Goal: Find specific page/section: Find specific page/section

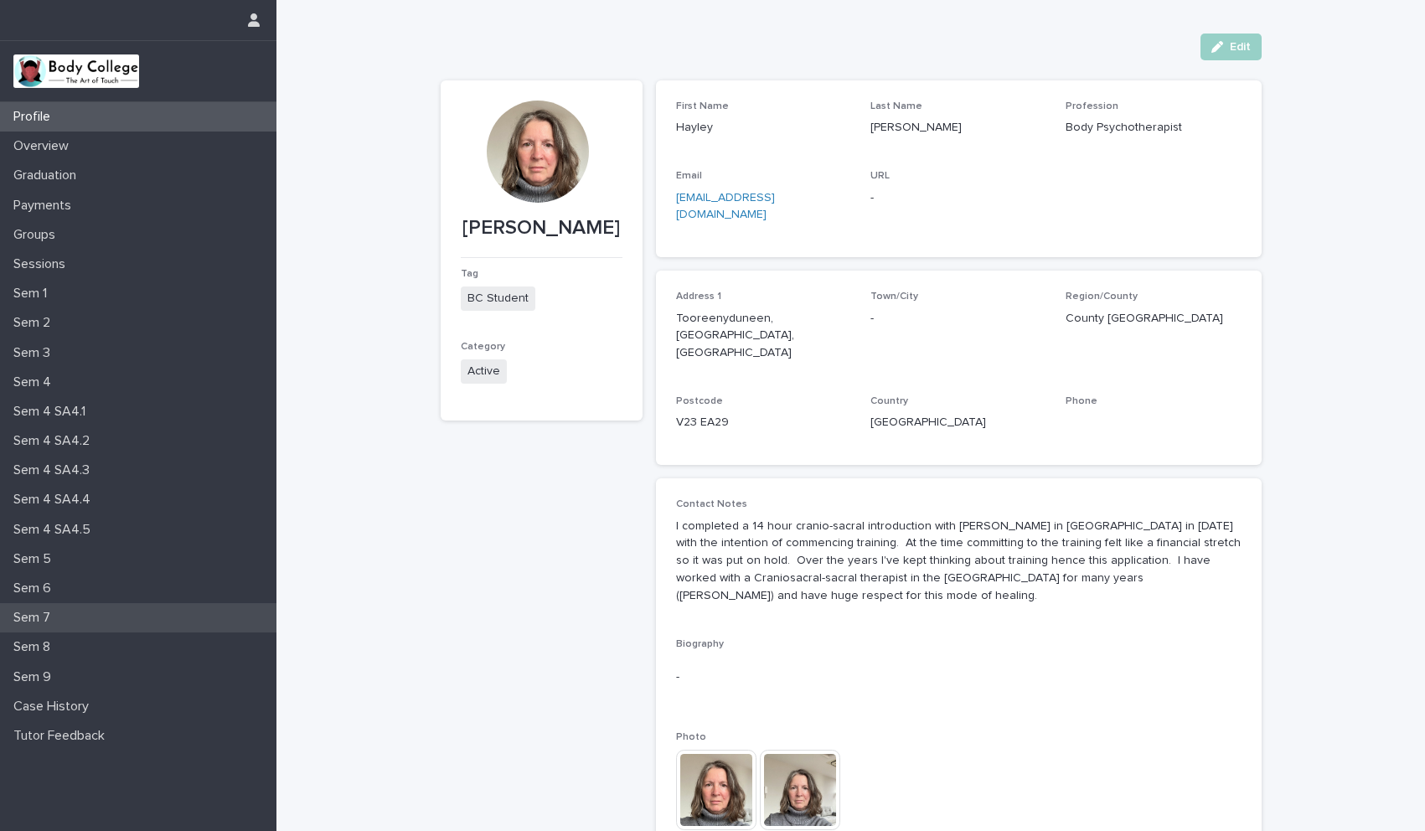
click at [39, 621] on p "Sem 7" at bounding box center [35, 618] width 57 height 16
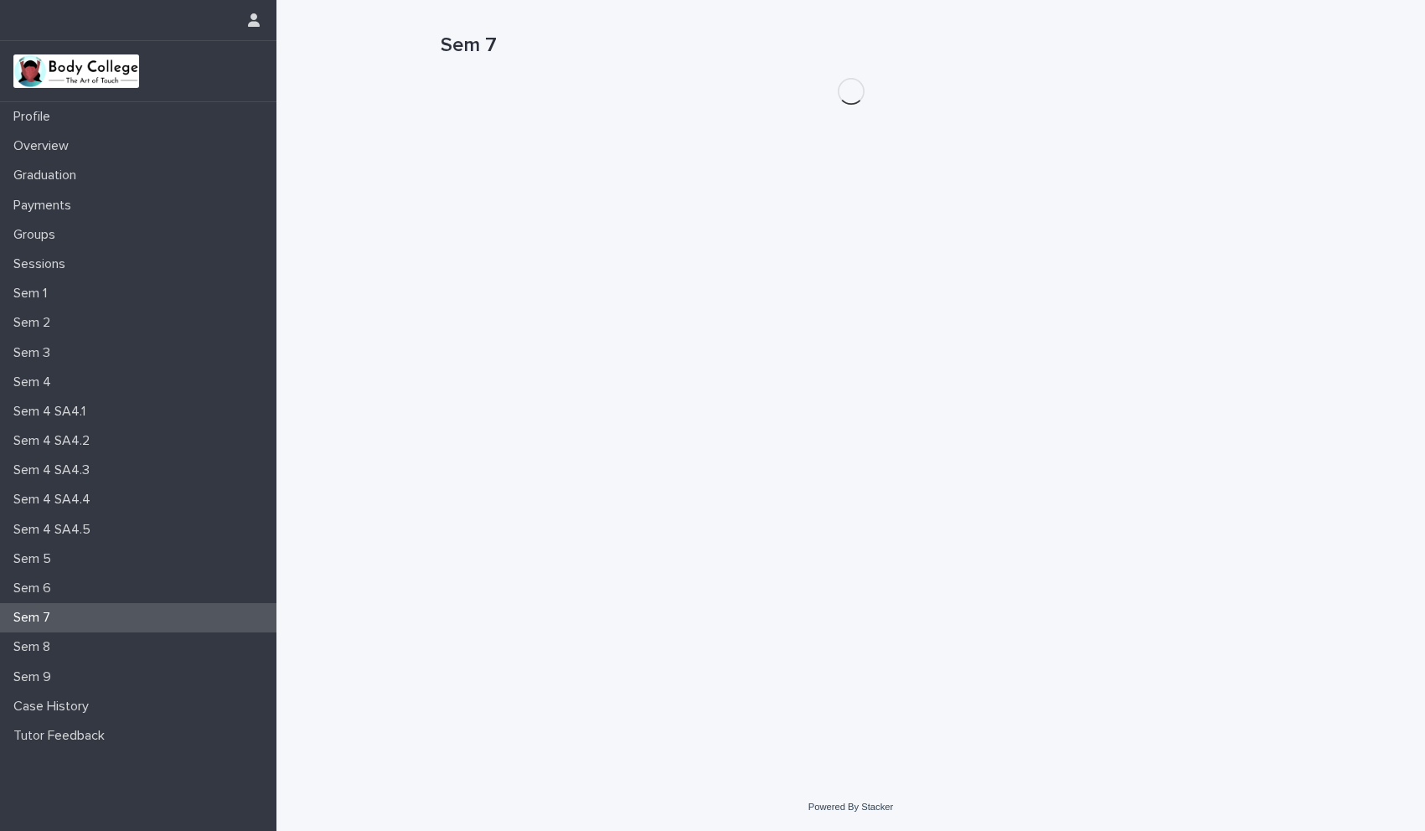
click at [39, 621] on p "Sem 7" at bounding box center [35, 618] width 57 height 16
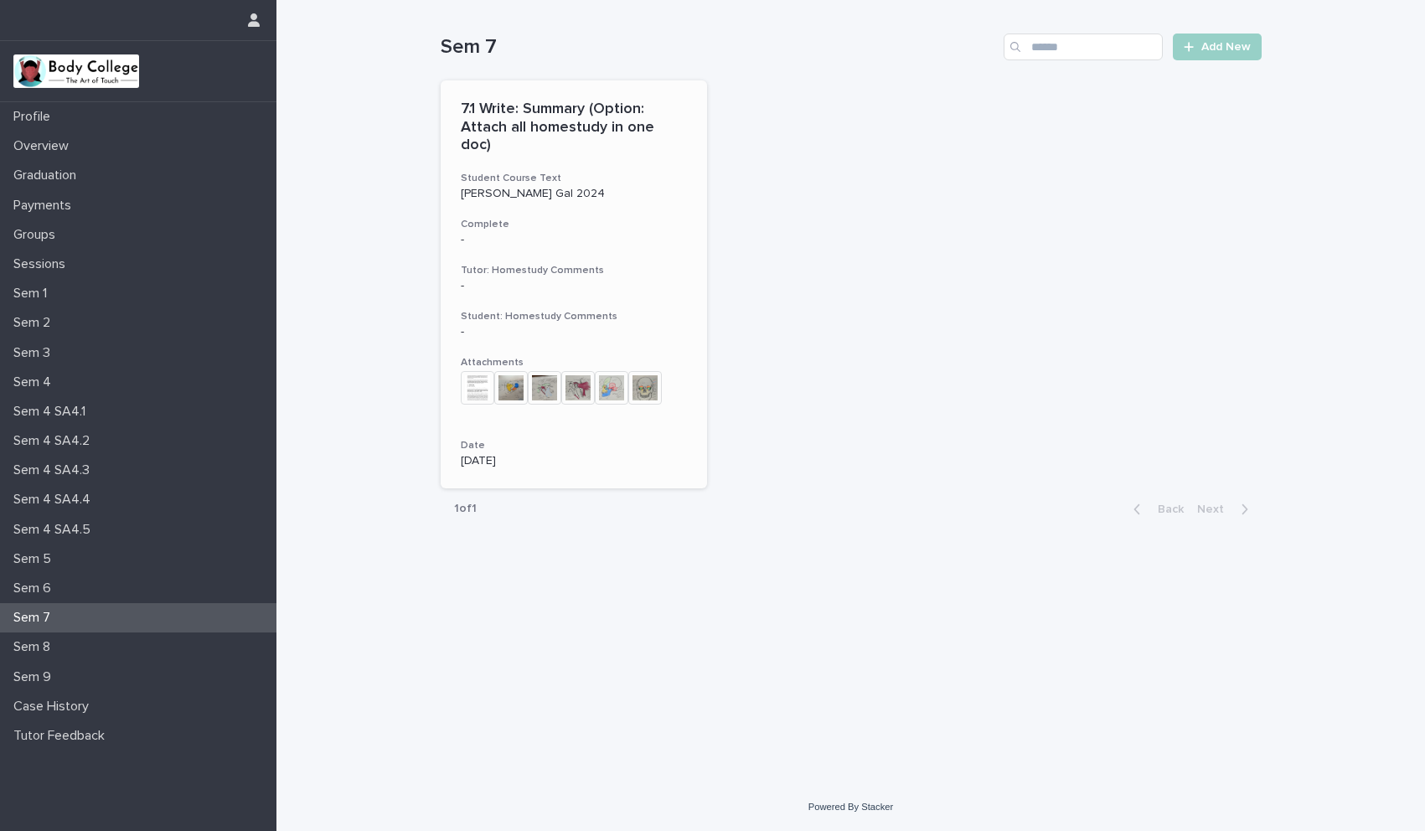
click at [517, 375] on img at bounding box center [511, 388] width 34 height 34
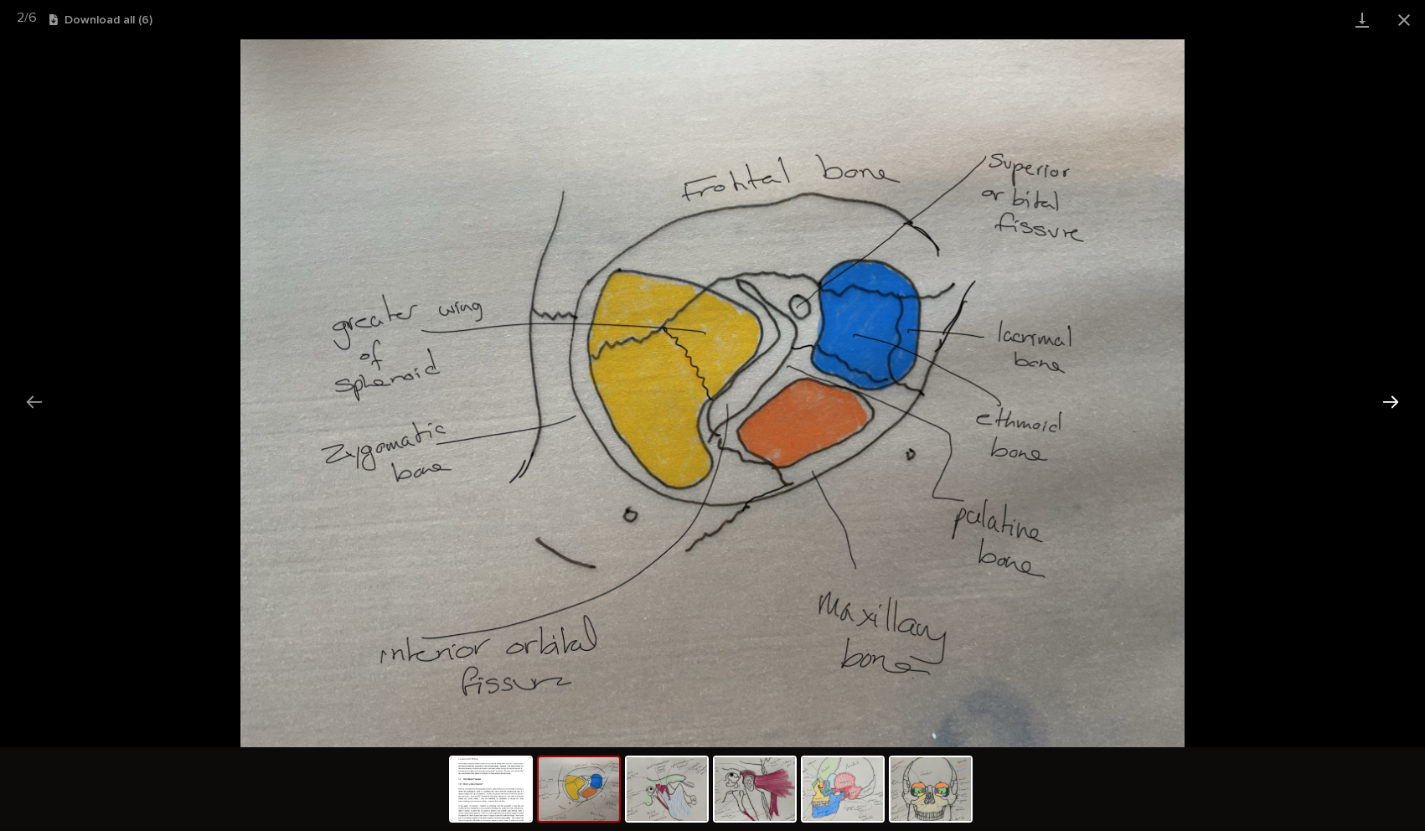
click at [1387, 403] on button "Next slide" at bounding box center [1390, 401] width 35 height 33
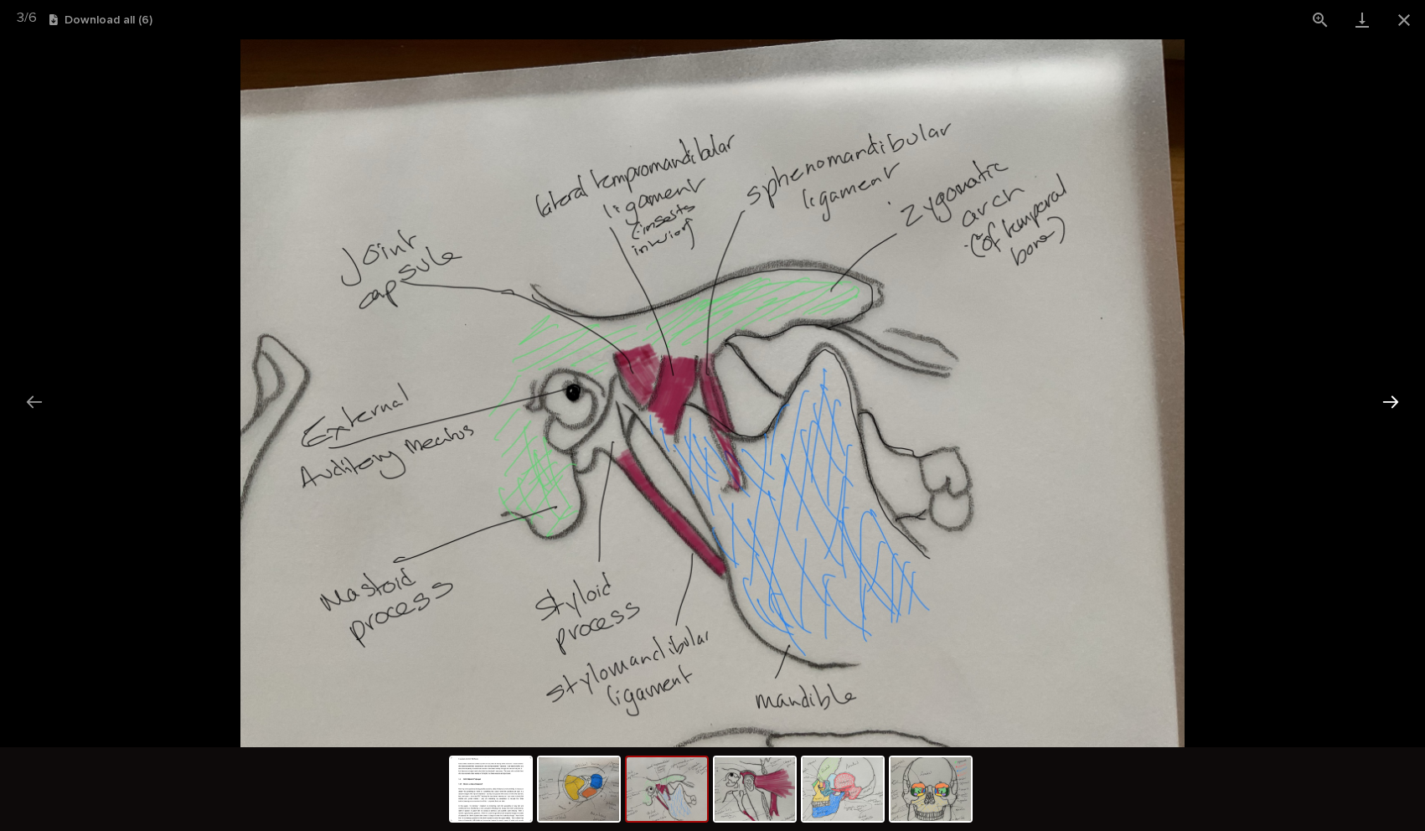
click at [1387, 403] on button "Next slide" at bounding box center [1390, 401] width 35 height 33
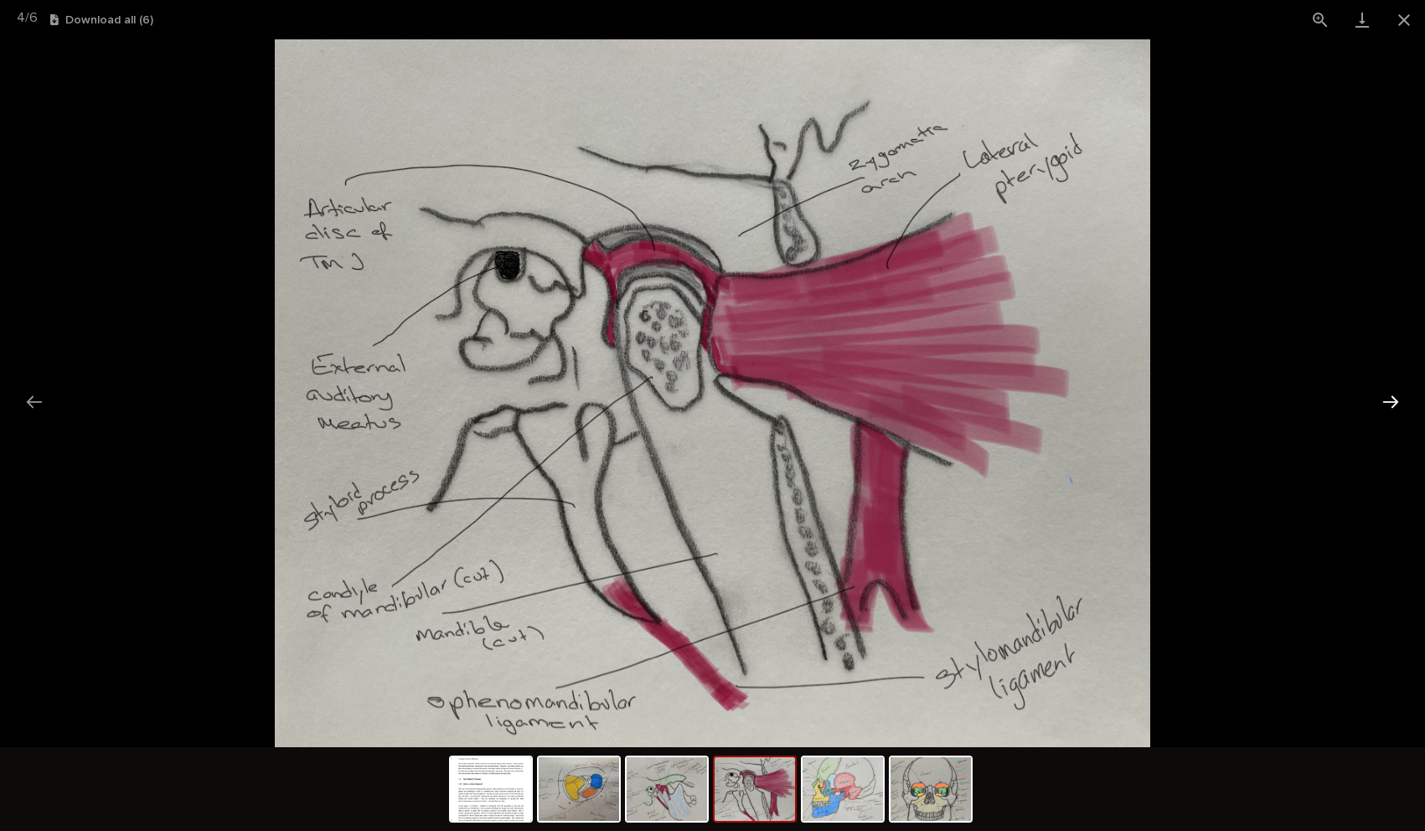
click at [1387, 403] on button "Next slide" at bounding box center [1390, 401] width 35 height 33
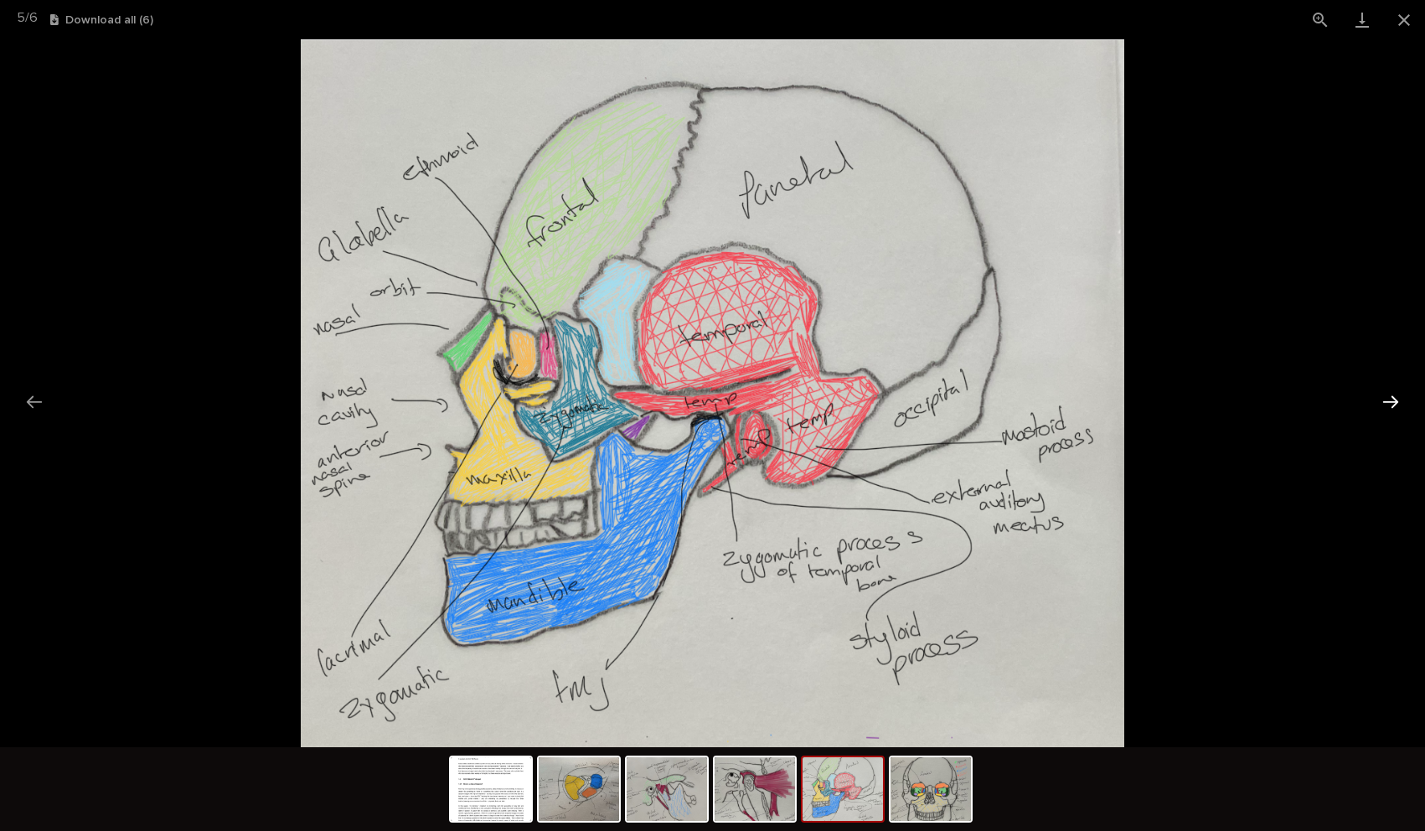
click at [1387, 403] on button "Next slide" at bounding box center [1390, 401] width 35 height 33
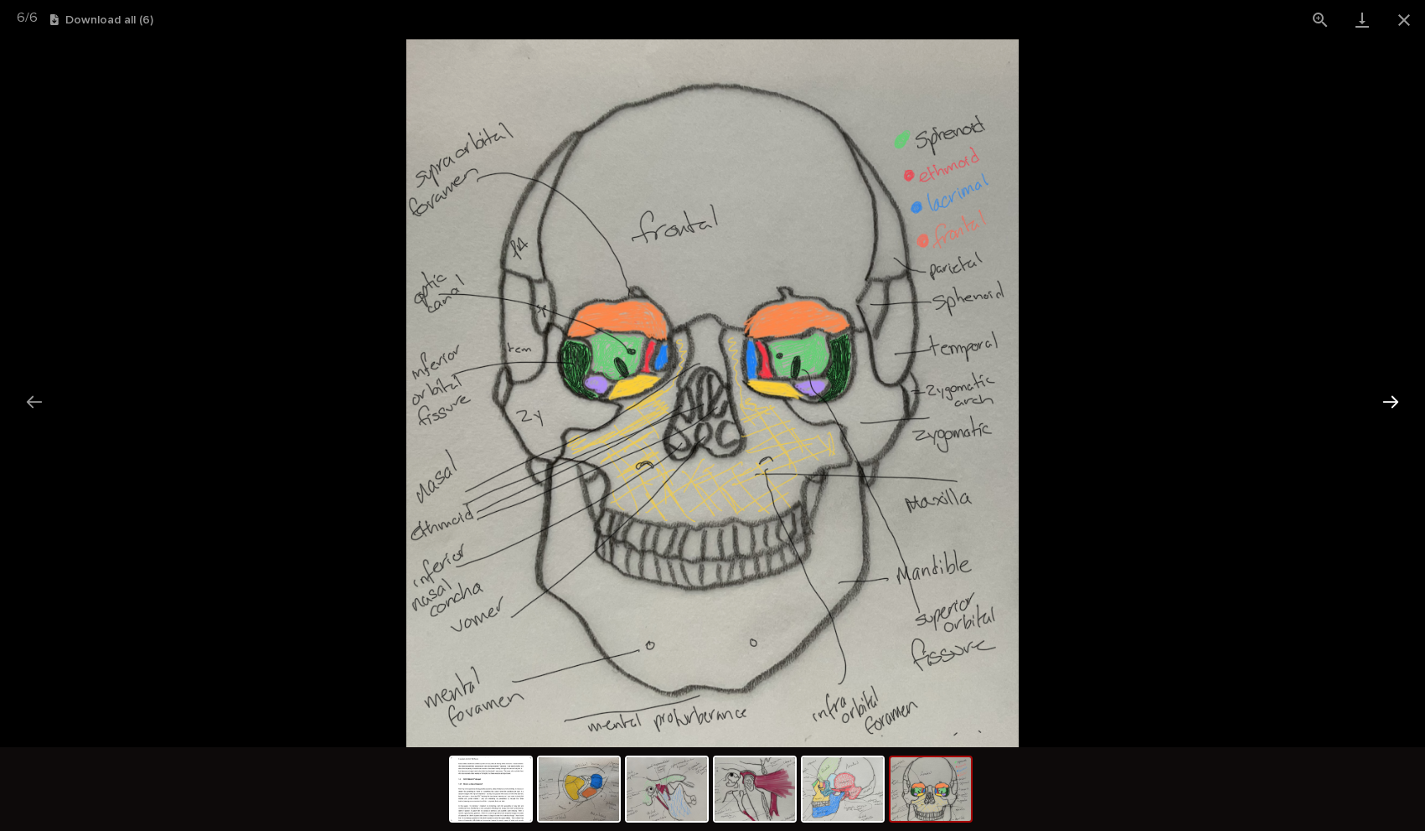
click at [1387, 403] on button "Next slide" at bounding box center [1390, 401] width 35 height 33
